Goal: Task Accomplishment & Management: Manage account settings

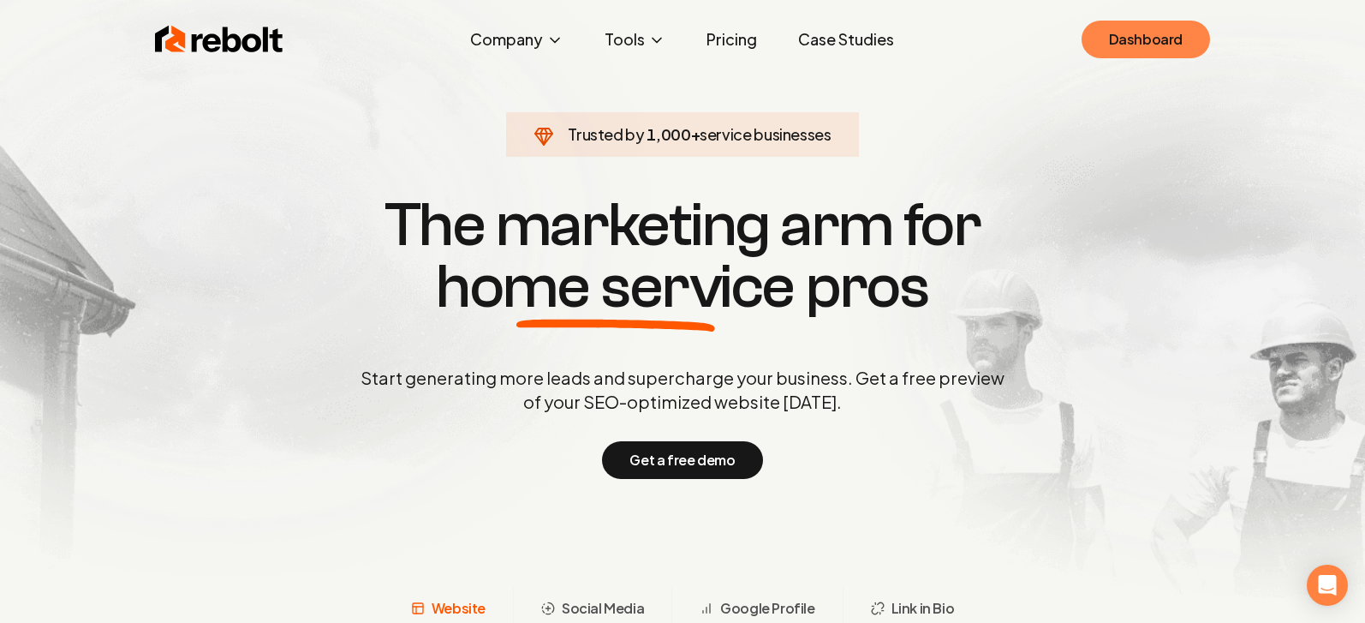
click at [1167, 25] on link "Dashboard" at bounding box center [1146, 40] width 128 height 38
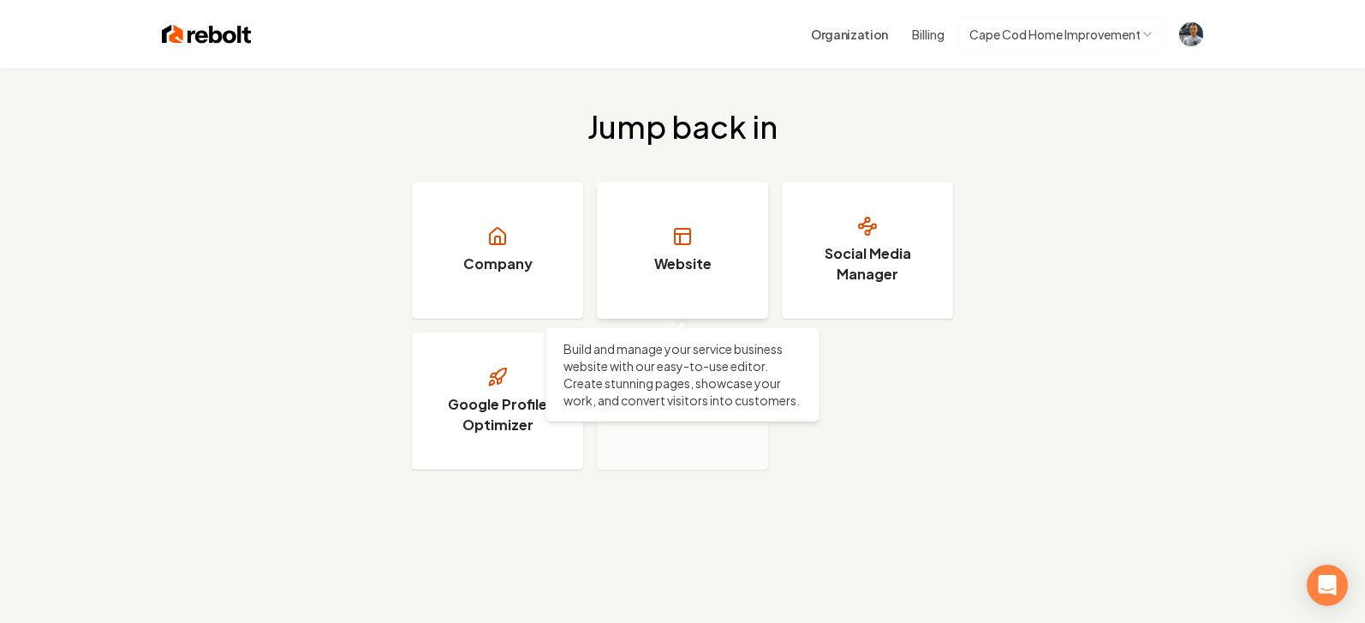
click at [672, 251] on link "Website" at bounding box center [682, 250] width 171 height 137
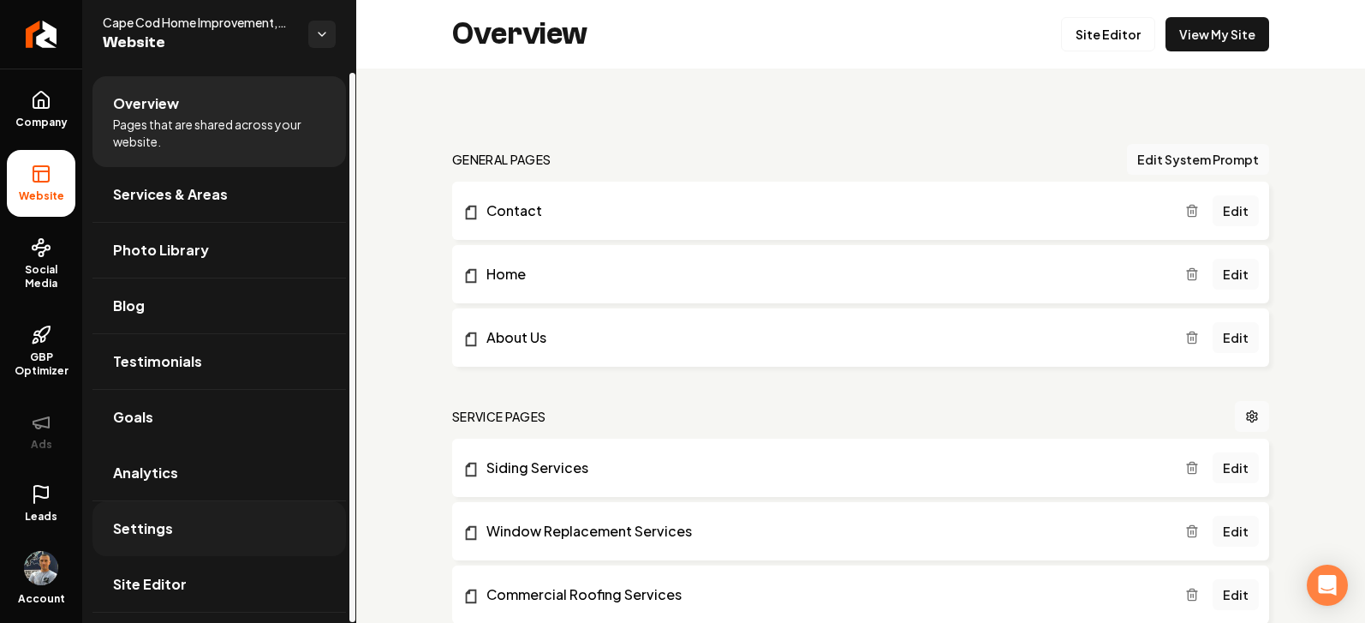
scroll to position [3, 0]
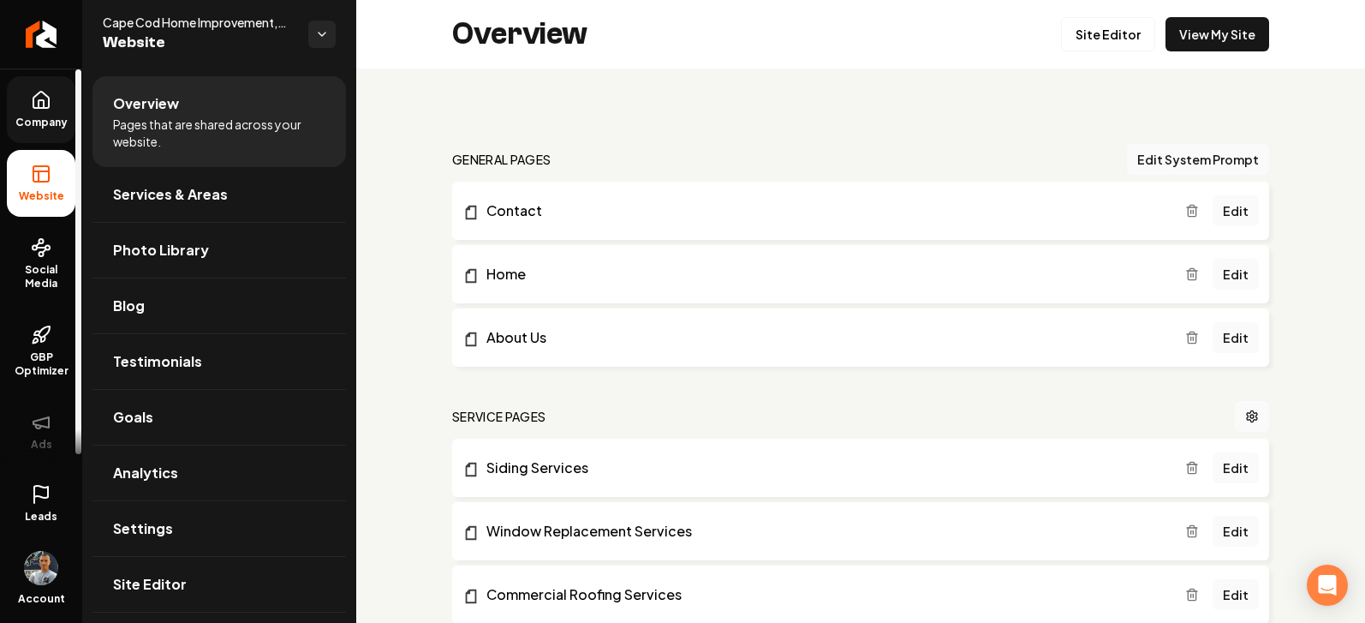
click at [47, 108] on icon at bounding box center [40, 100] width 15 height 16
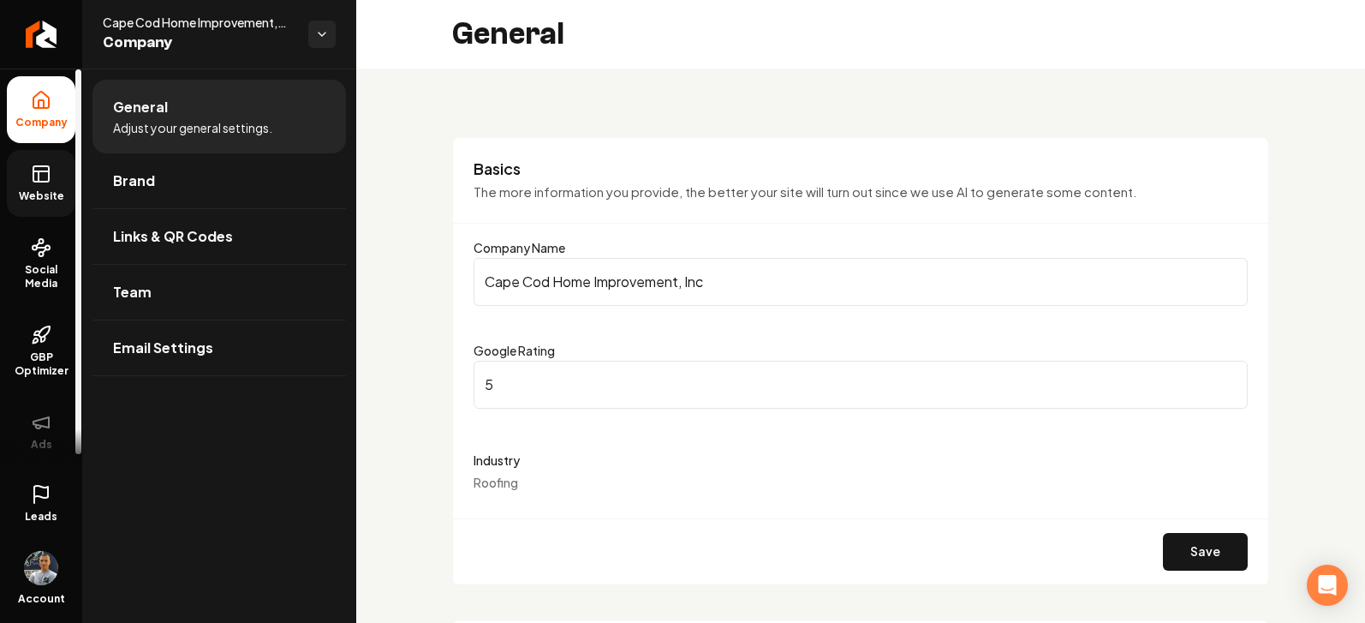
click at [33, 178] on rect at bounding box center [40, 173] width 15 height 15
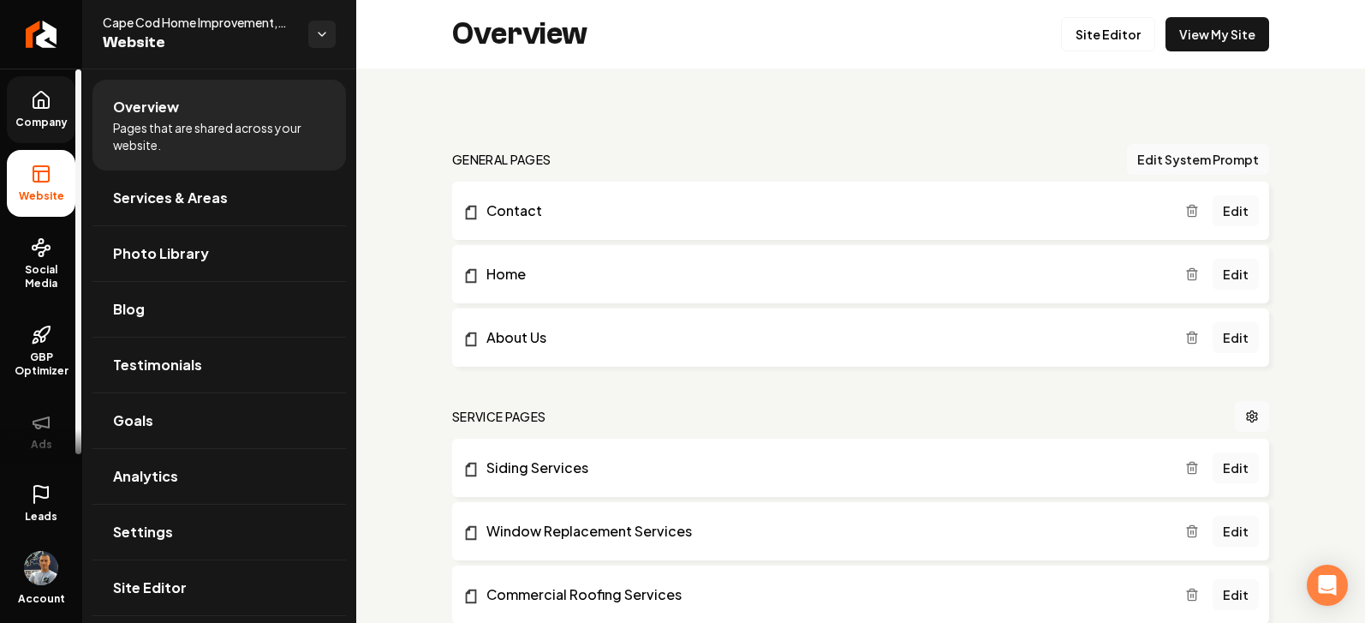
click at [38, 501] on icon at bounding box center [41, 494] width 21 height 21
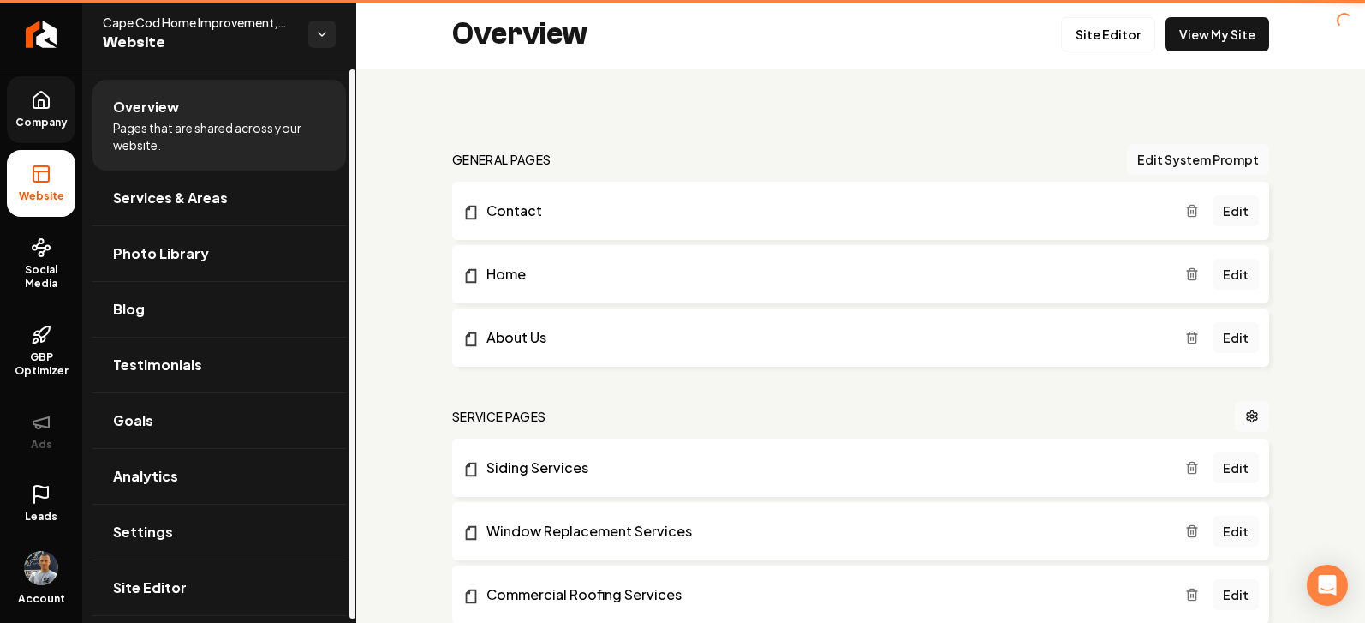
click at [41, 511] on div "Leads Account" at bounding box center [41, 542] width 82 height 159
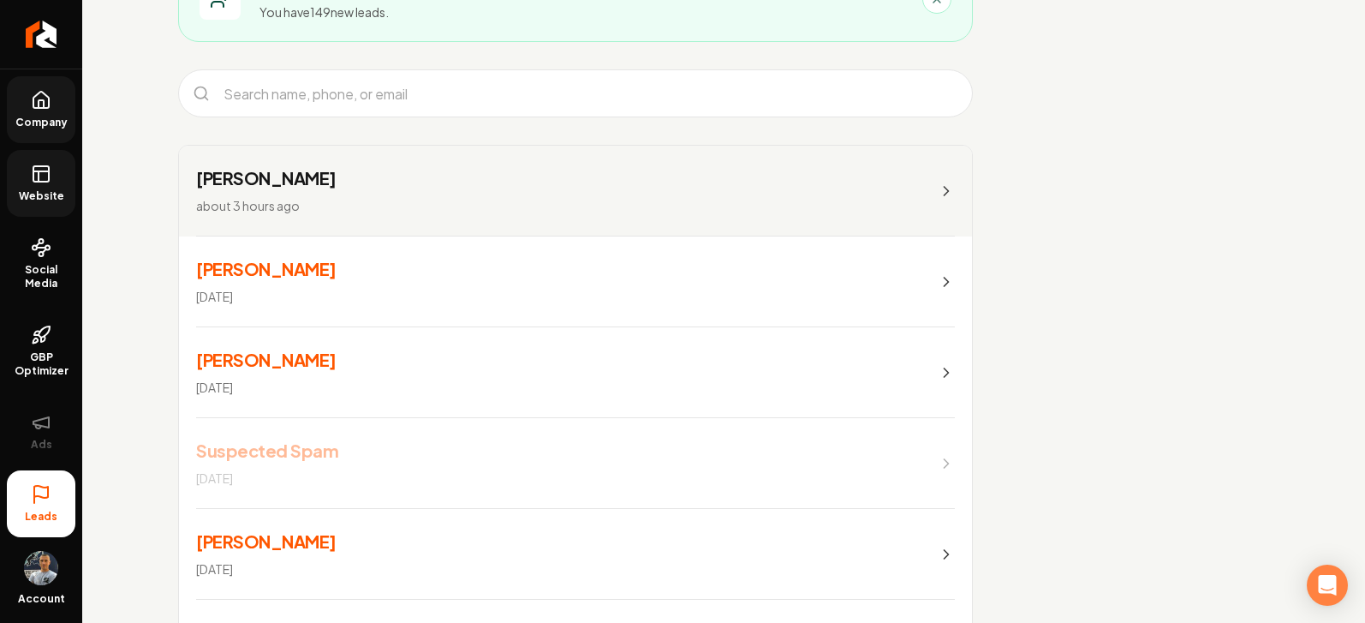
scroll to position [150, 0]
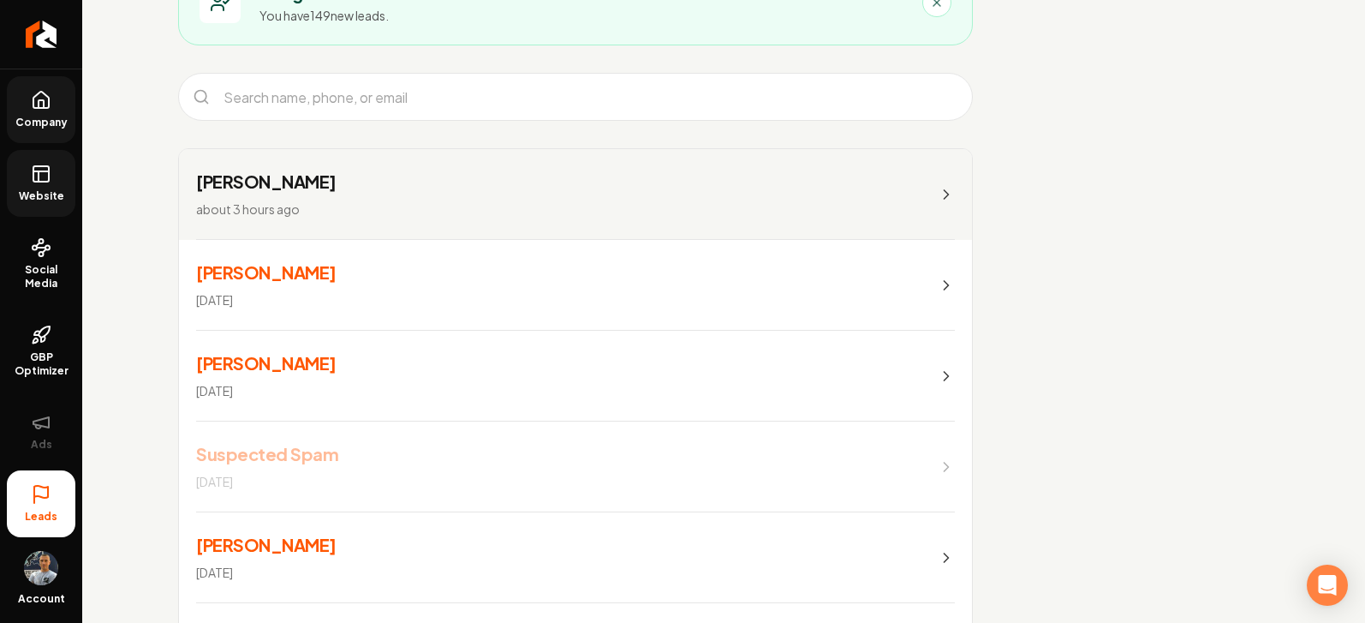
click at [380, 280] on link "[PERSON_NAME] [DATE]" at bounding box center [575, 285] width 793 height 91
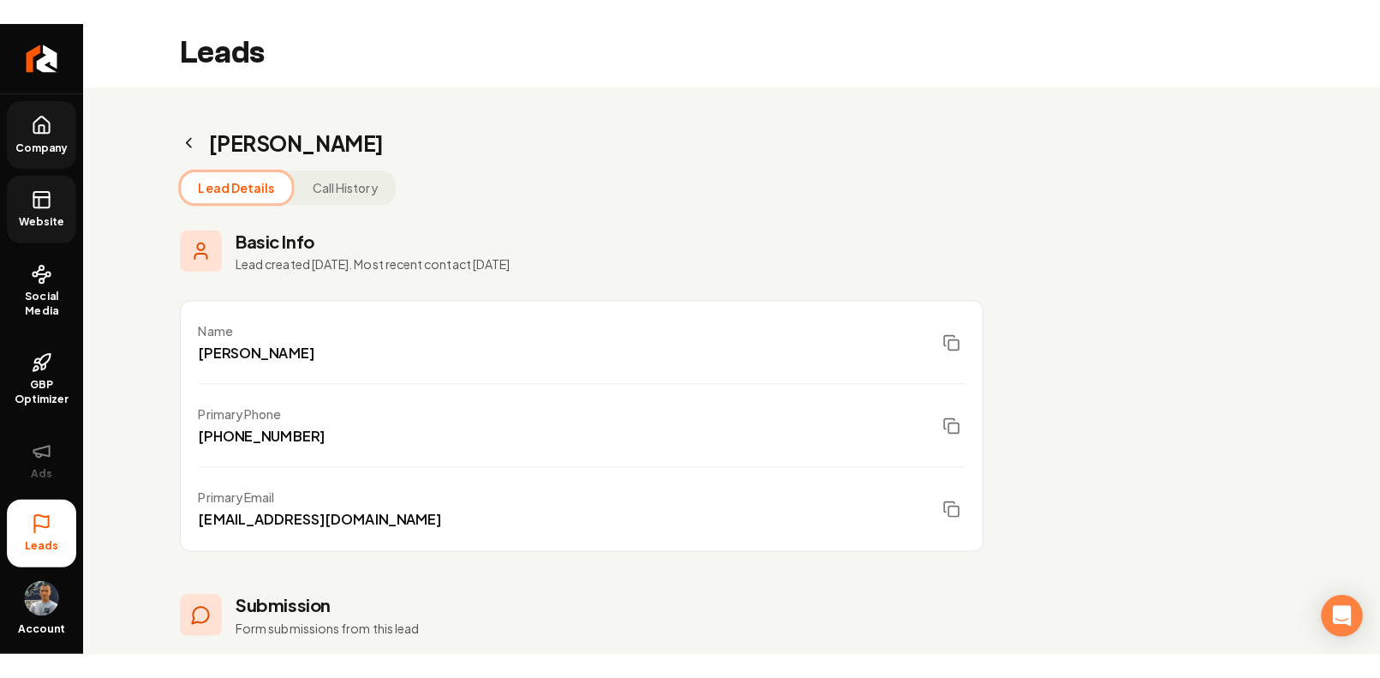
scroll to position [4, 0]
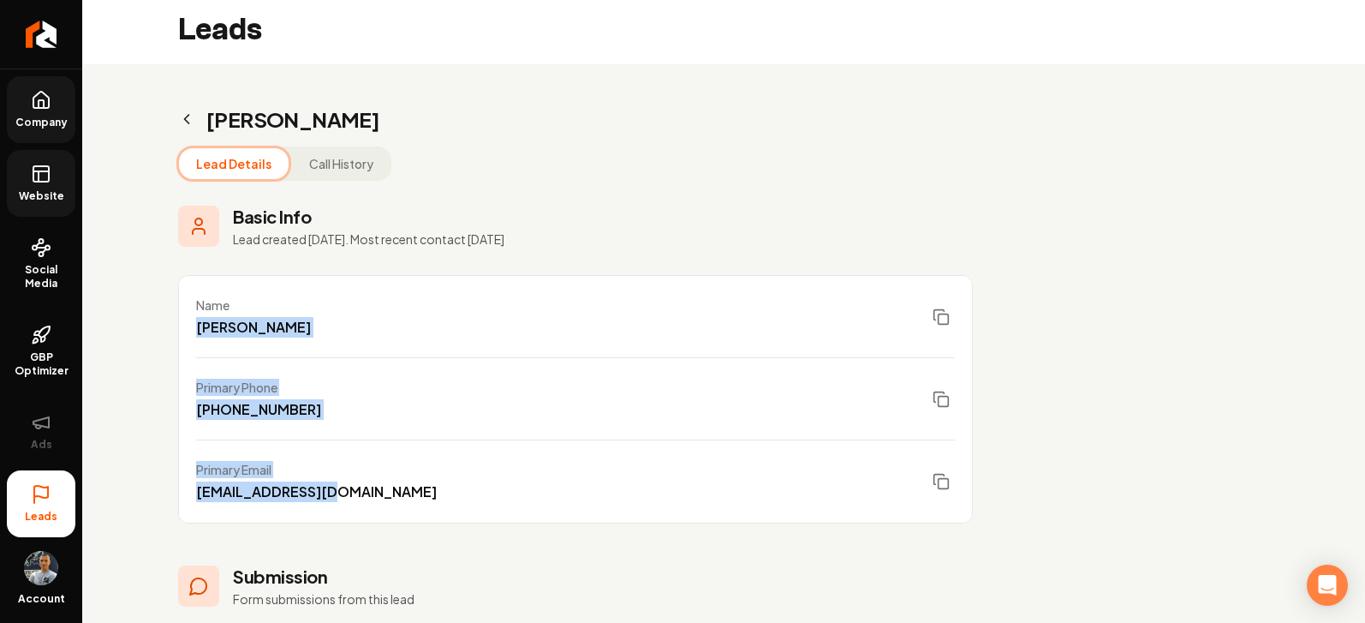
drag, startPoint x: 344, startPoint y: 492, endPoint x: 185, endPoint y: 327, distance: 229.0
click at [185, 327] on ul "Name [PERSON_NAME] Primary Phone [PHONE_NUMBER] Primary Email [EMAIL_ADDRESS][D…" at bounding box center [575, 399] width 795 height 248
copy ul "[PERSON_NAME] Primary Phone [PHONE_NUMBER] Primary Email [EMAIL_ADDRESS][DOMAIN…"
